Goal: Task Accomplishment & Management: Use online tool/utility

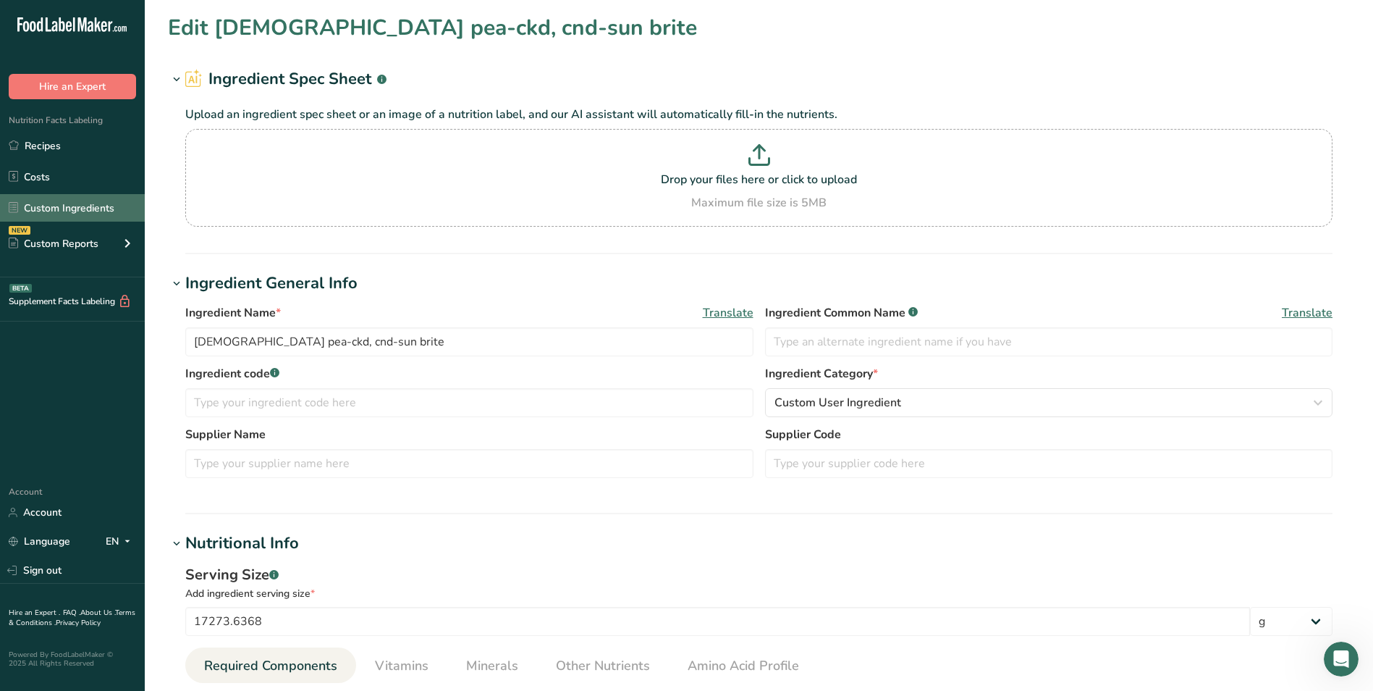
click at [67, 208] on link "Custom Ingredients" at bounding box center [72, 208] width 145 height 28
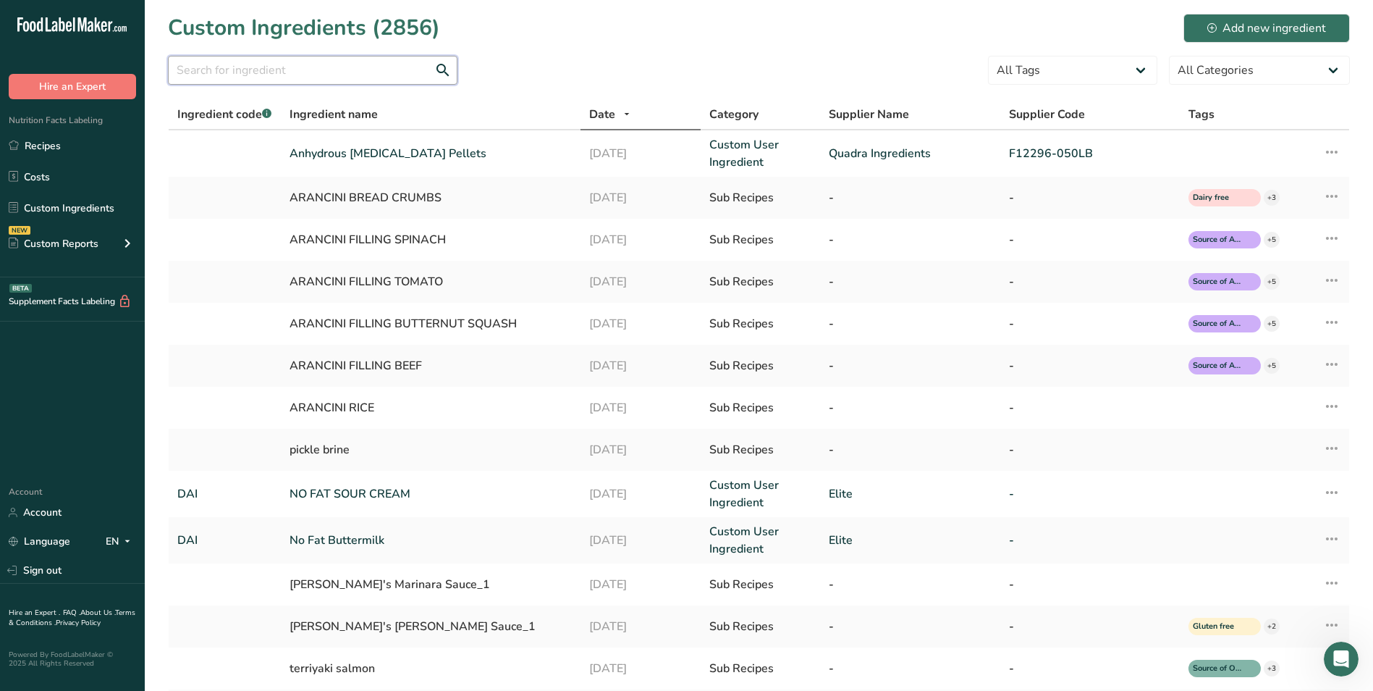
click at [265, 69] on input "text" at bounding box center [313, 70] width 290 height 29
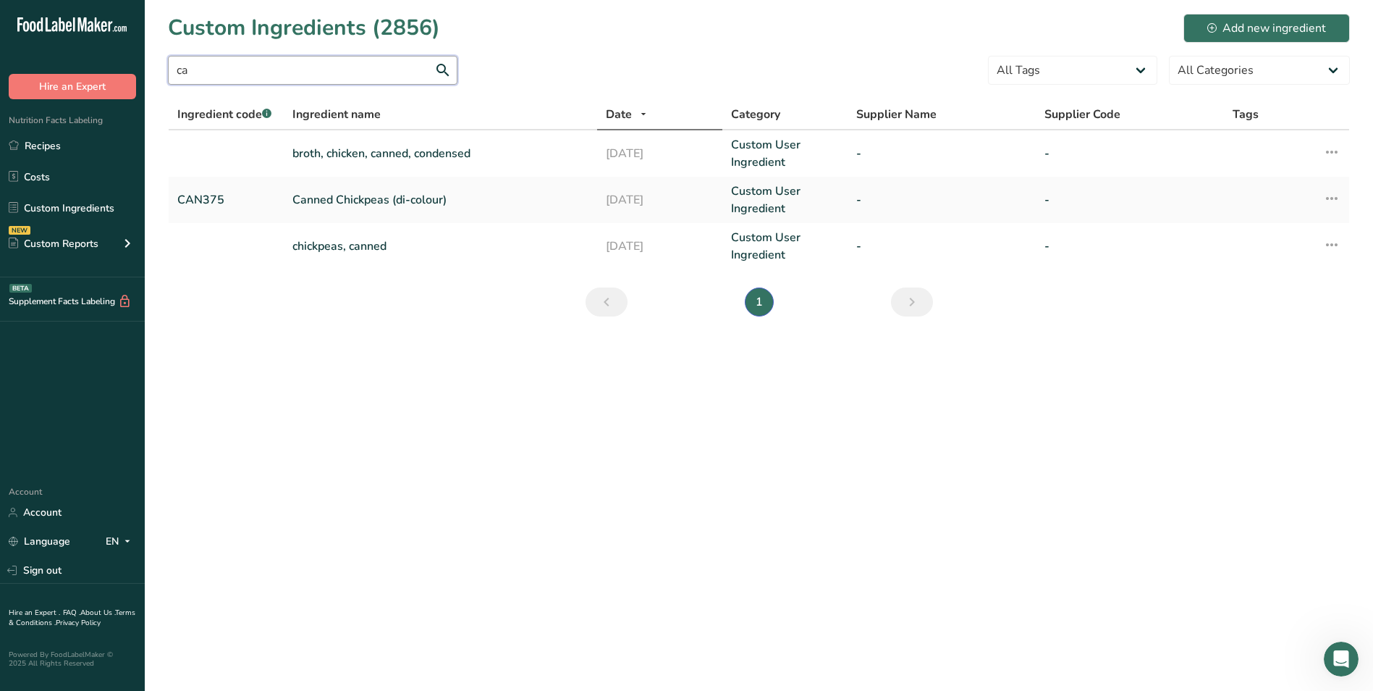
type input "c"
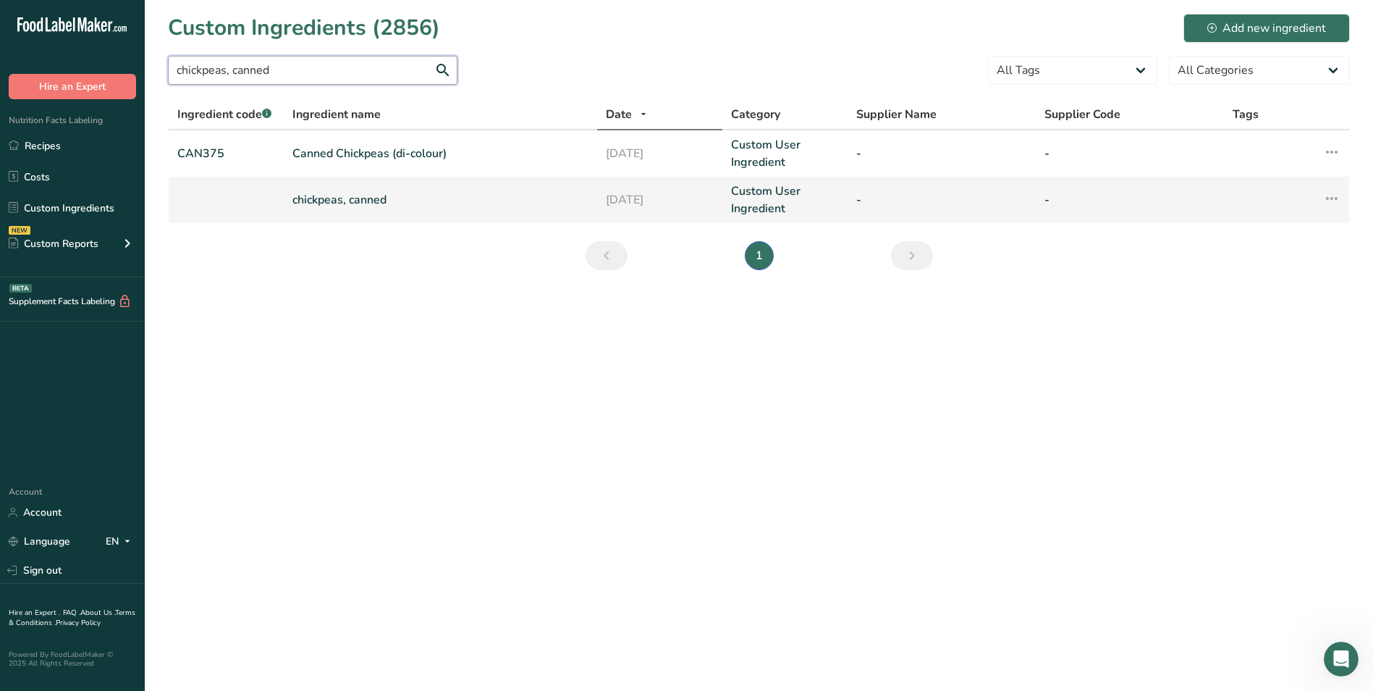
type input "chickpeas, canned"
click at [369, 203] on link "chickpeas, canned" at bounding box center [440, 199] width 296 height 17
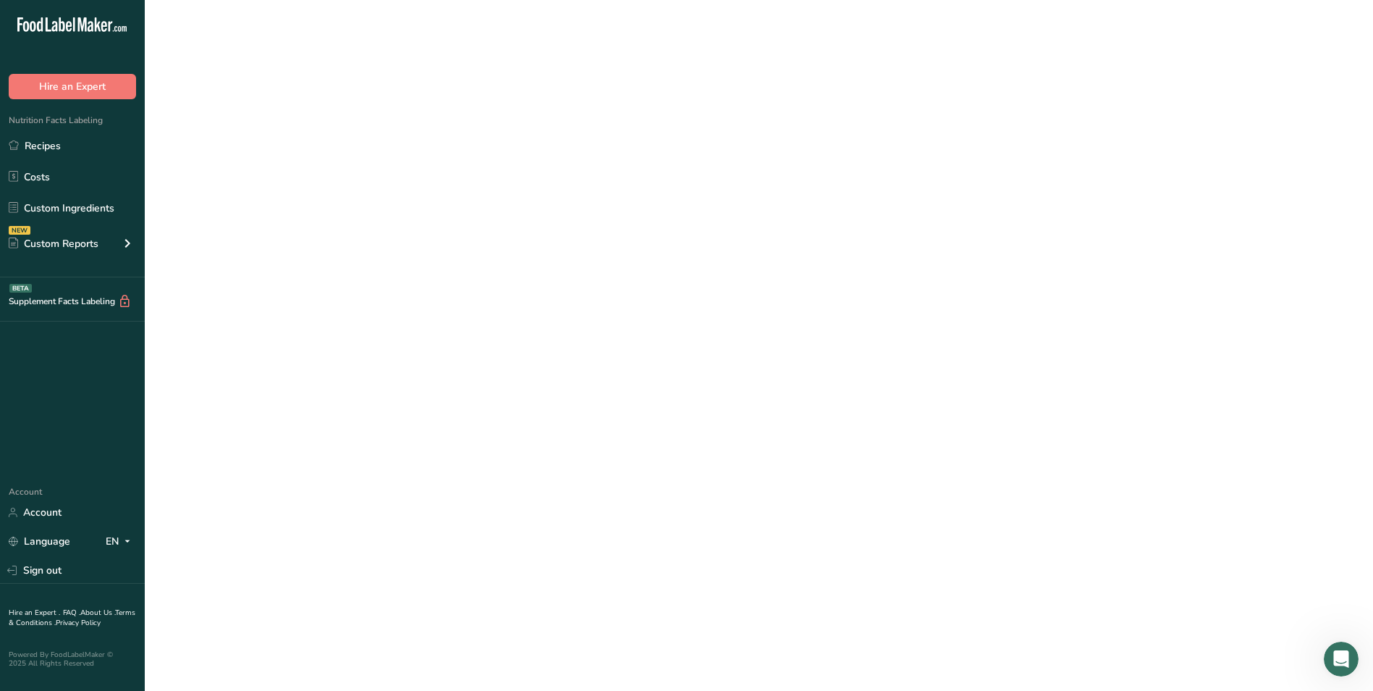
click at [369, 203] on link "chickpeas, canned" at bounding box center [440, 199] width 296 height 17
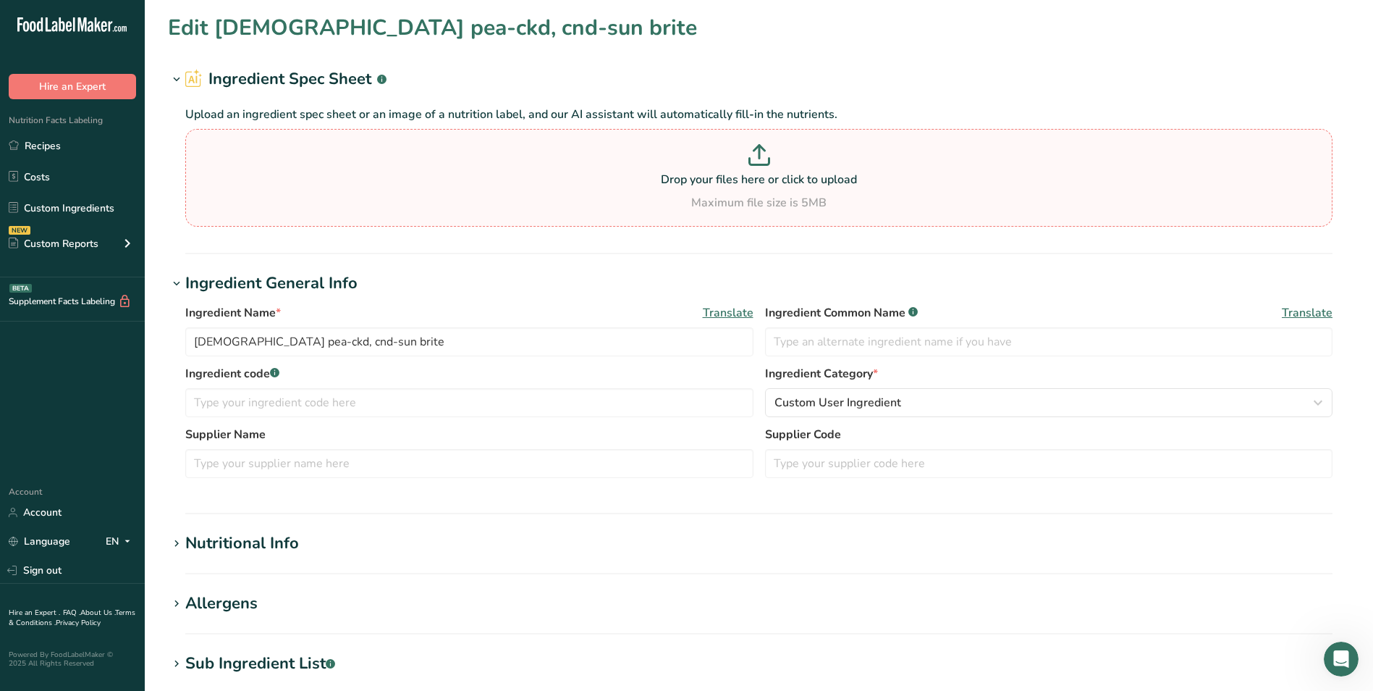
type input "chickpeas, canned"
type input "100000000"
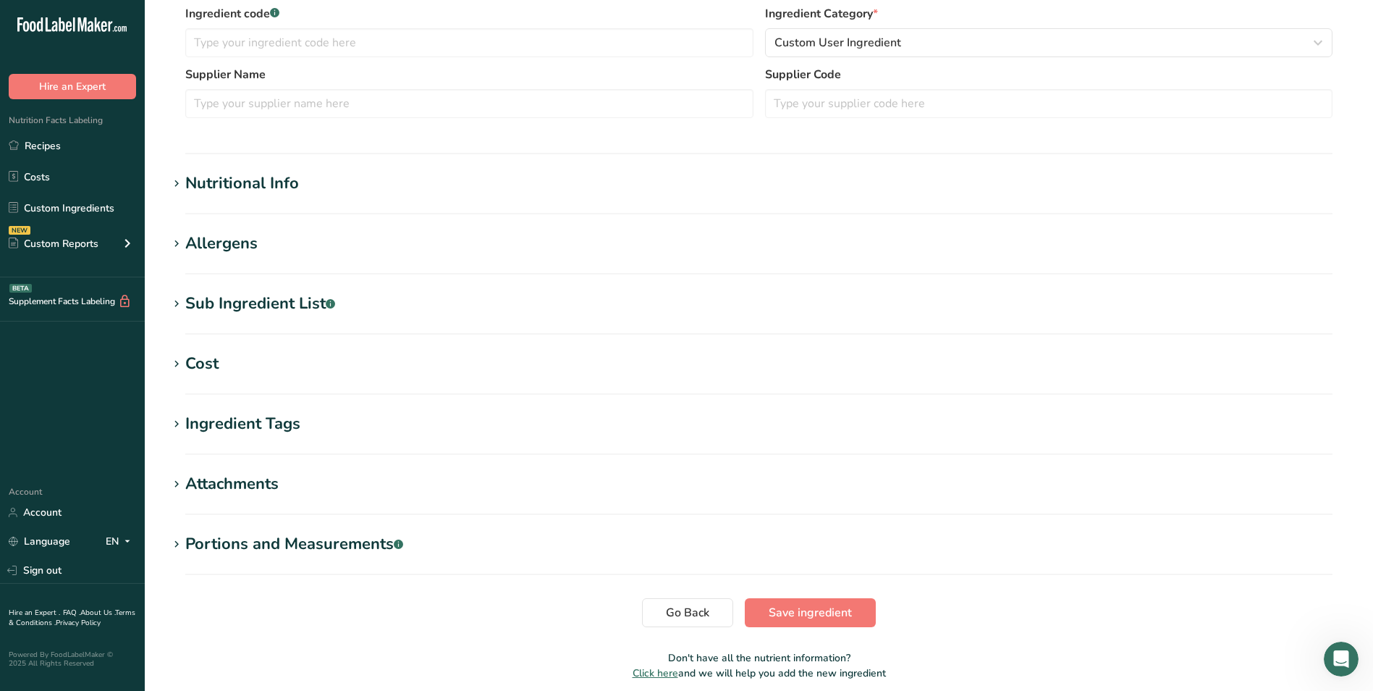
scroll to position [362, 0]
click at [257, 187] on div "Nutritional Info" at bounding box center [242, 181] width 114 height 24
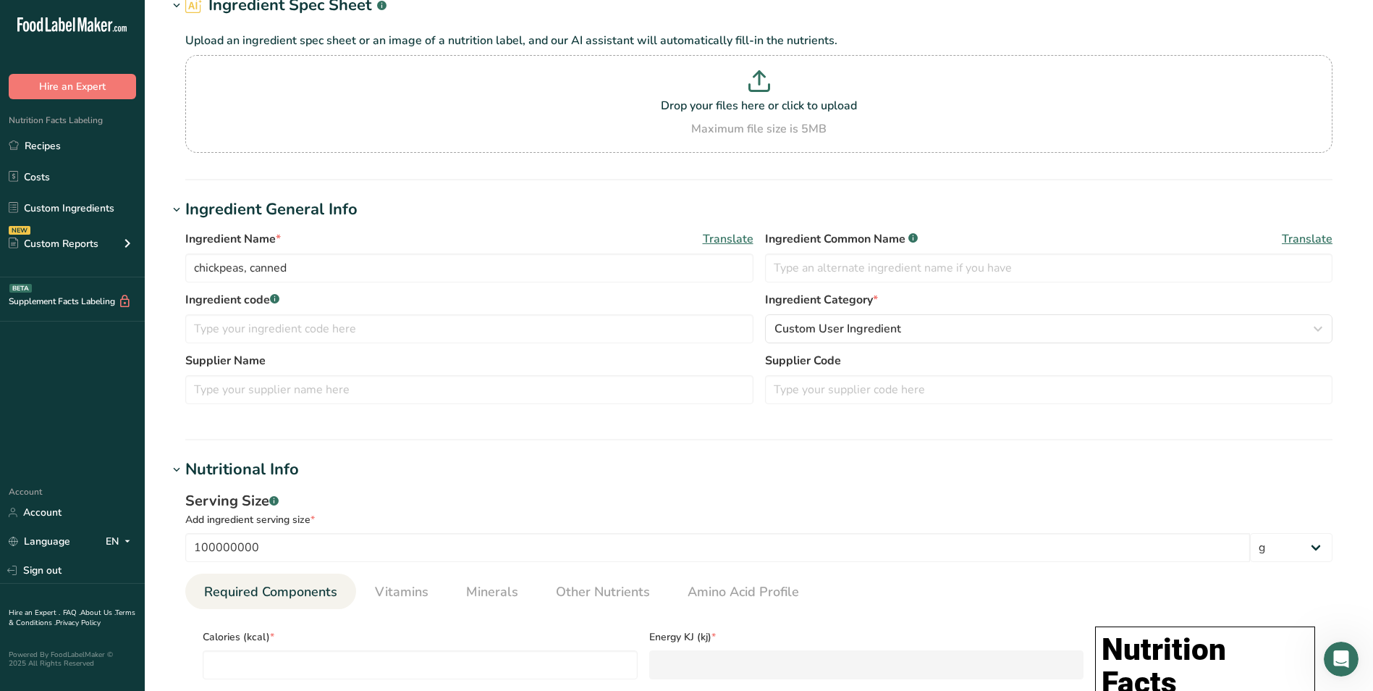
scroll to position [0, 0]
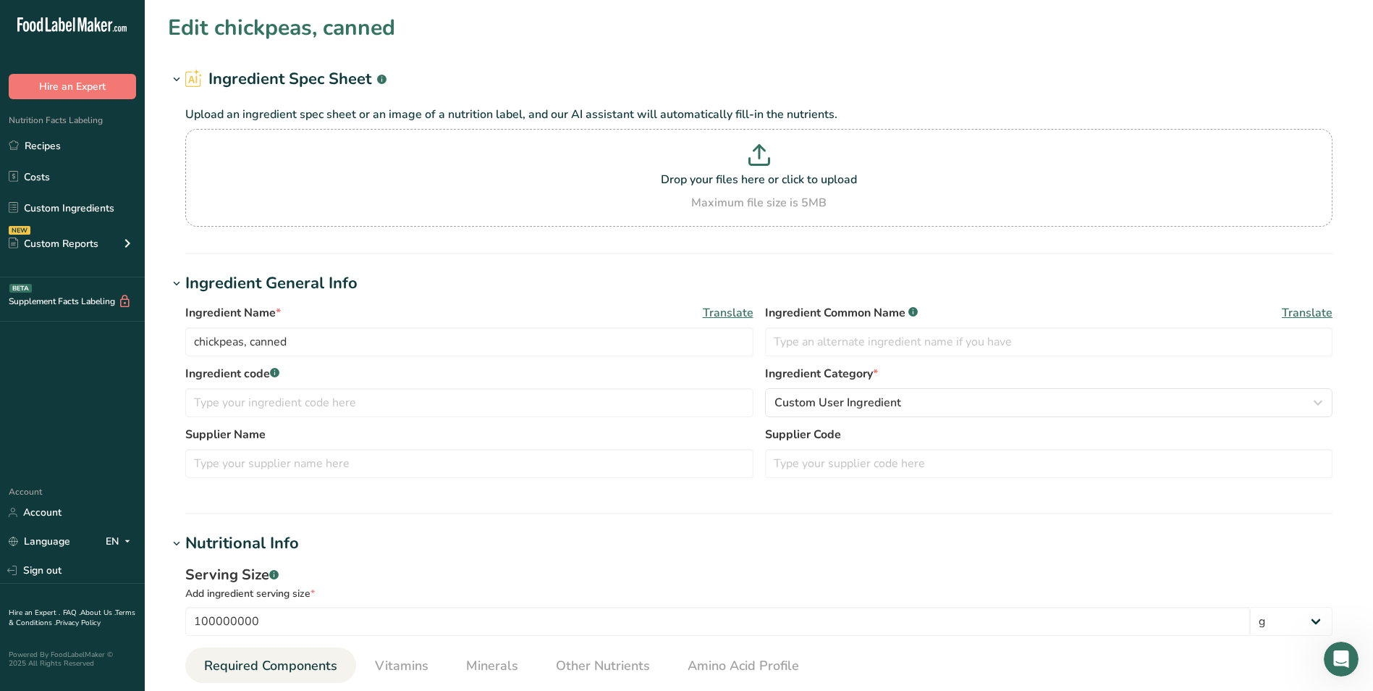
click at [224, 33] on h1 "Edit chickpeas, canned" at bounding box center [281, 28] width 227 height 33
click at [69, 218] on link "Custom Ingredients" at bounding box center [72, 208] width 145 height 28
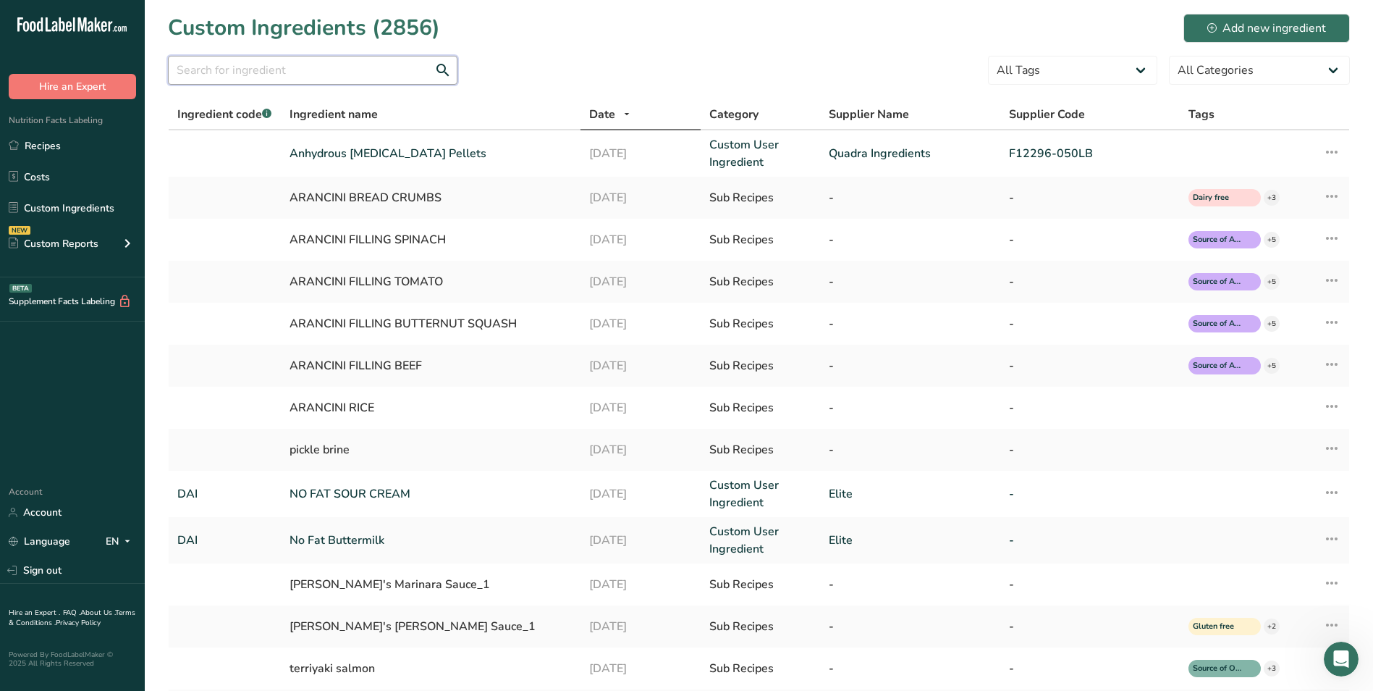
click at [273, 75] on input "text" at bounding box center [313, 70] width 290 height 29
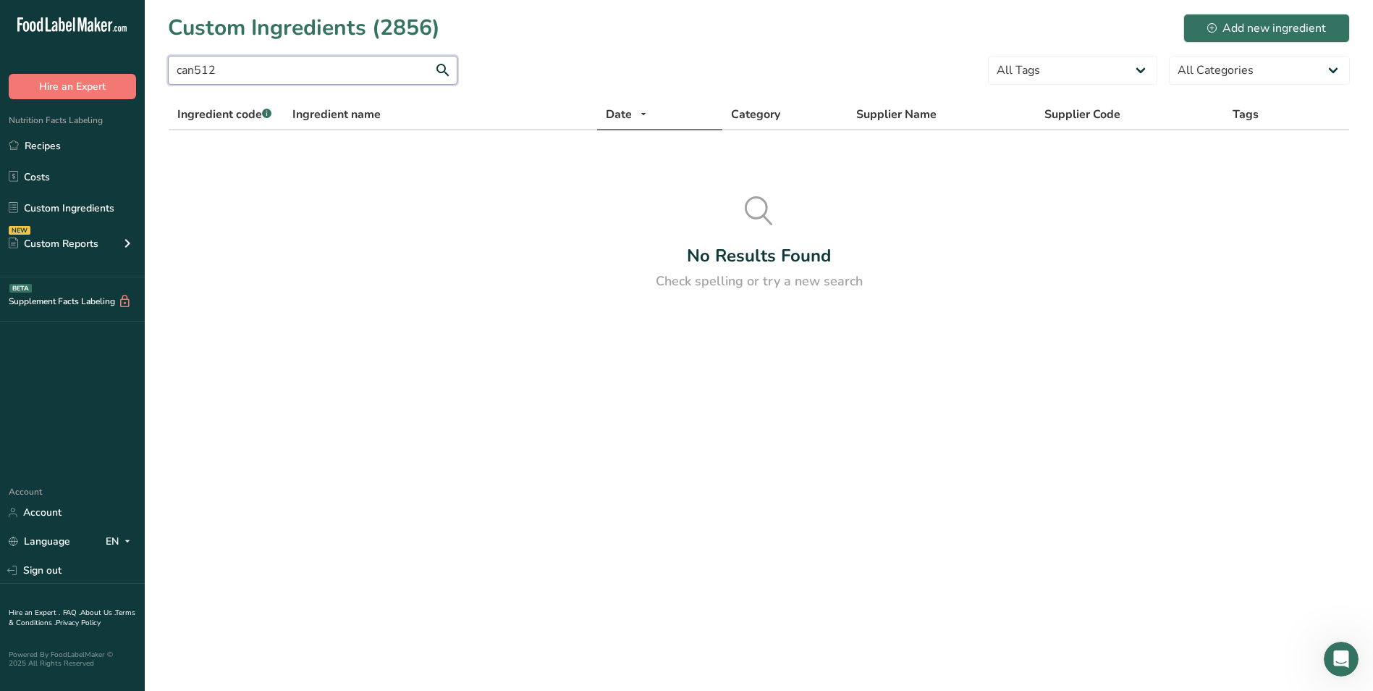
type input "can512"
click at [1045, 112] on span "Supplier Code" at bounding box center [1083, 114] width 76 height 17
